Goal: Task Accomplishment & Management: Use online tool/utility

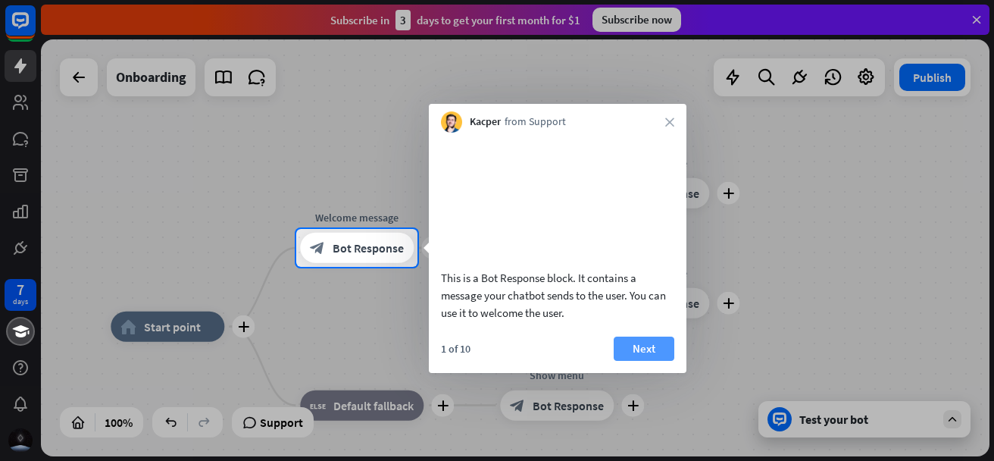
click at [650, 360] on button "Next" at bounding box center [644, 348] width 61 height 24
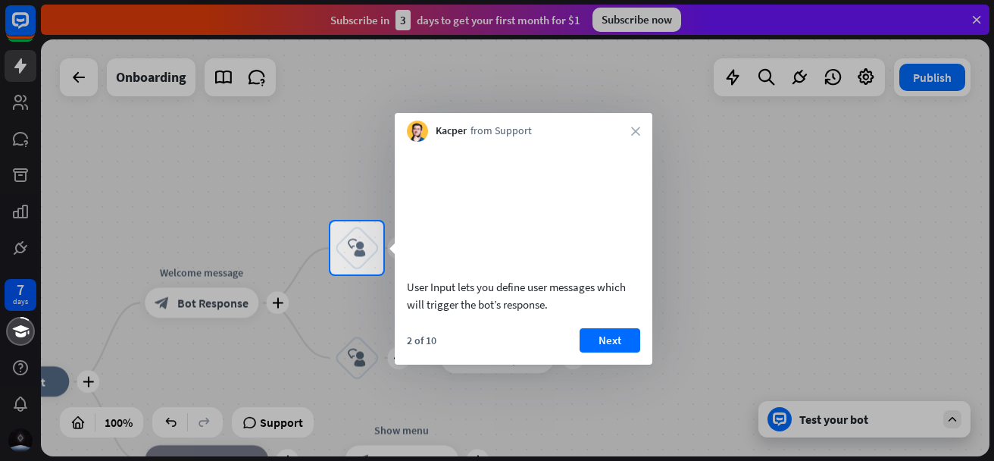
click at [526, 342] on div "User Input lets you define user messages which will trigger the bot’s response.…" at bounding box center [524, 253] width 258 height 223
click at [584, 352] on button "Next" at bounding box center [610, 340] width 61 height 24
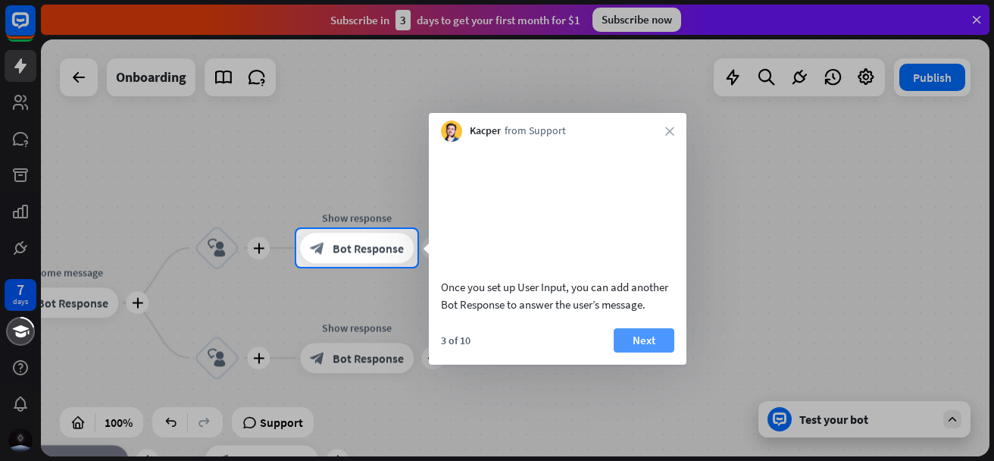
click at [636, 352] on button "Next" at bounding box center [644, 340] width 61 height 24
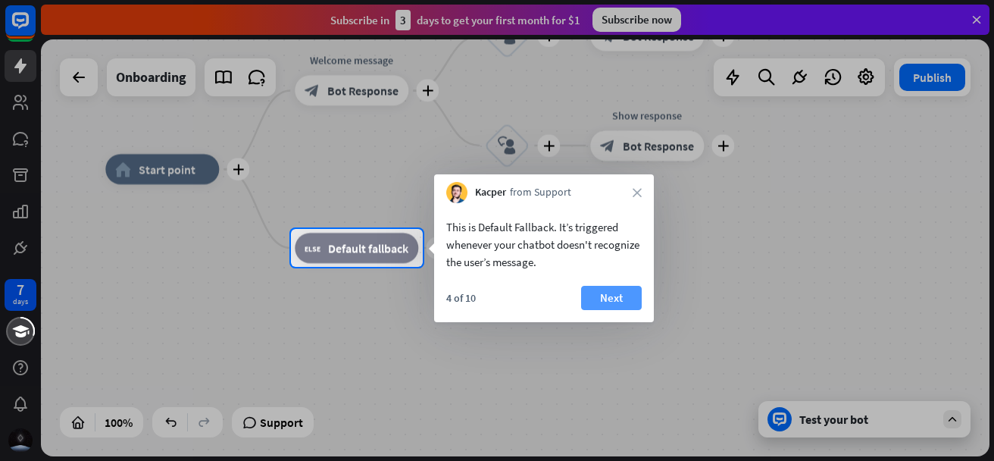
click at [605, 289] on button "Next" at bounding box center [611, 298] width 61 height 24
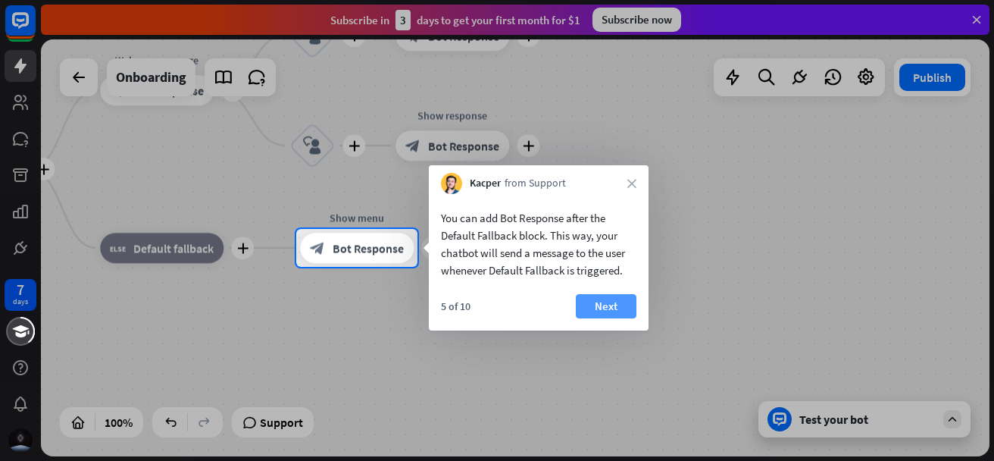
click at [608, 299] on button "Next" at bounding box center [606, 306] width 61 height 24
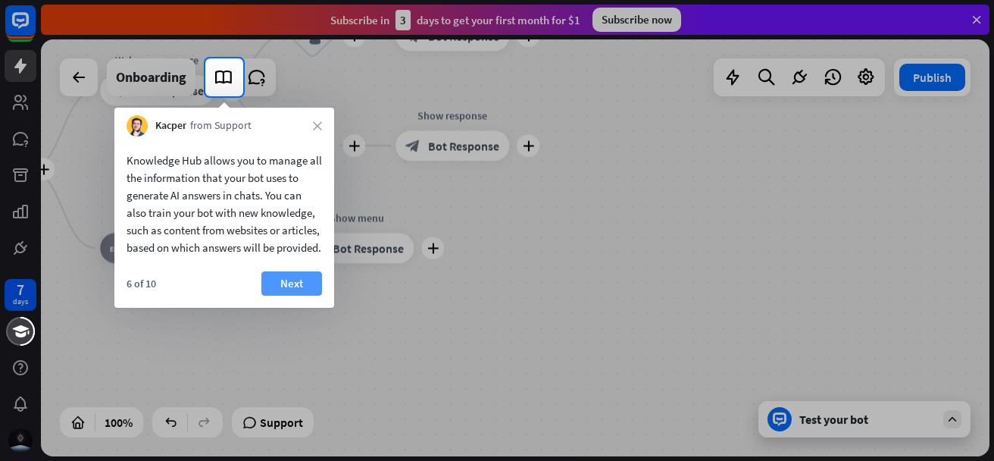
click at [282, 295] on button "Next" at bounding box center [291, 283] width 61 height 24
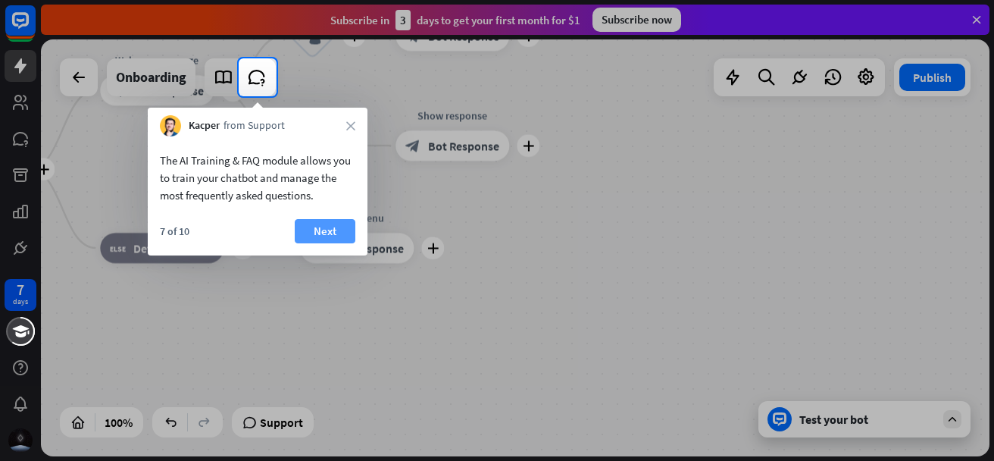
click at [303, 234] on button "Next" at bounding box center [325, 231] width 61 height 24
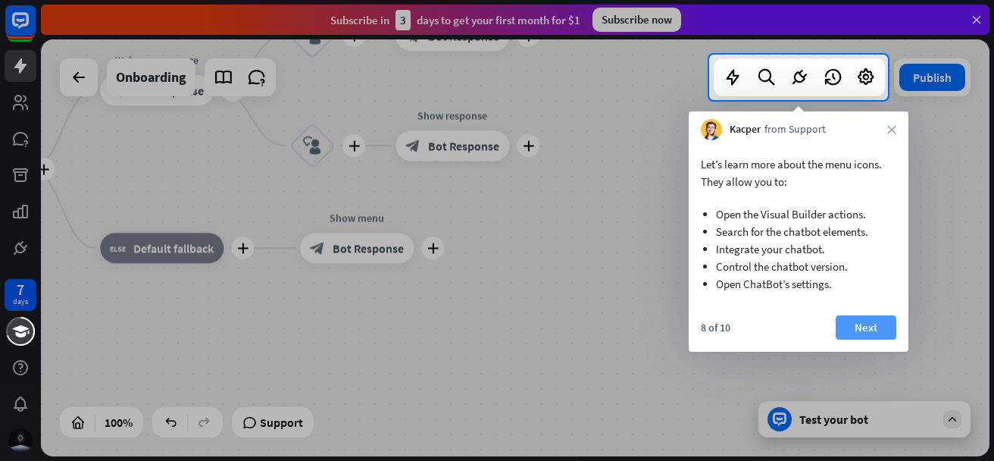
click at [869, 324] on button "Next" at bounding box center [866, 327] width 61 height 24
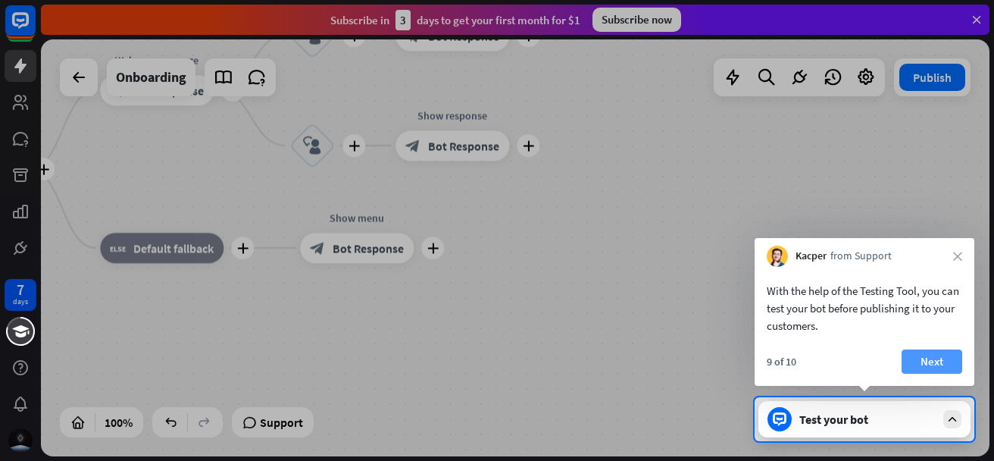
click at [930, 353] on button "Next" at bounding box center [932, 361] width 61 height 24
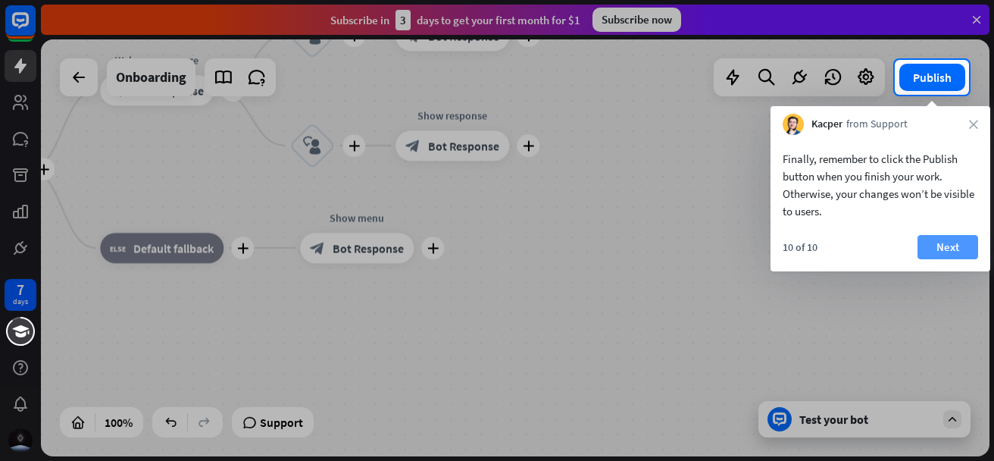
click at [948, 236] on button "Next" at bounding box center [948, 247] width 61 height 24
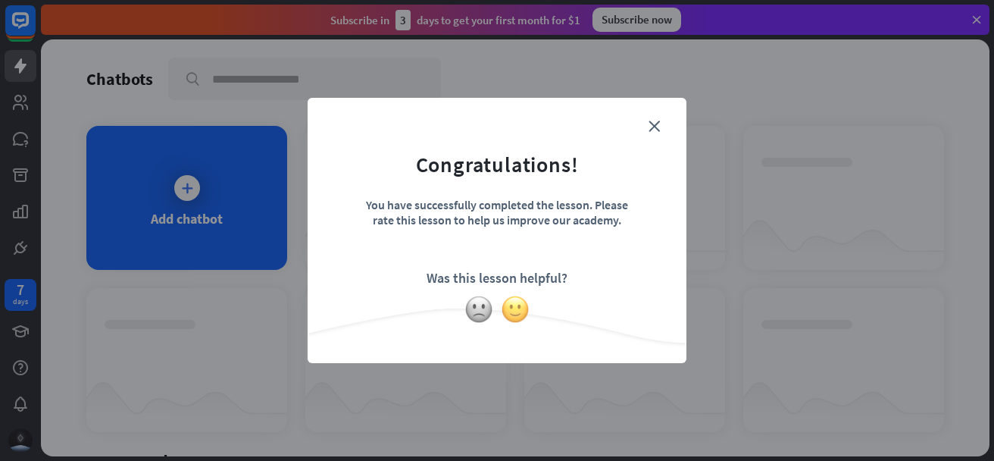
click at [521, 310] on img at bounding box center [515, 309] width 29 height 29
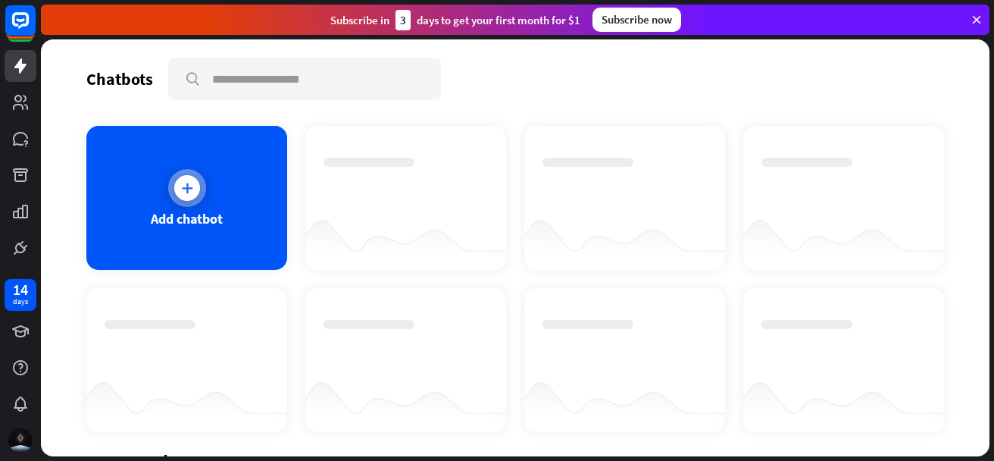
click at [217, 182] on div "Add chatbot" at bounding box center [186, 198] width 201 height 144
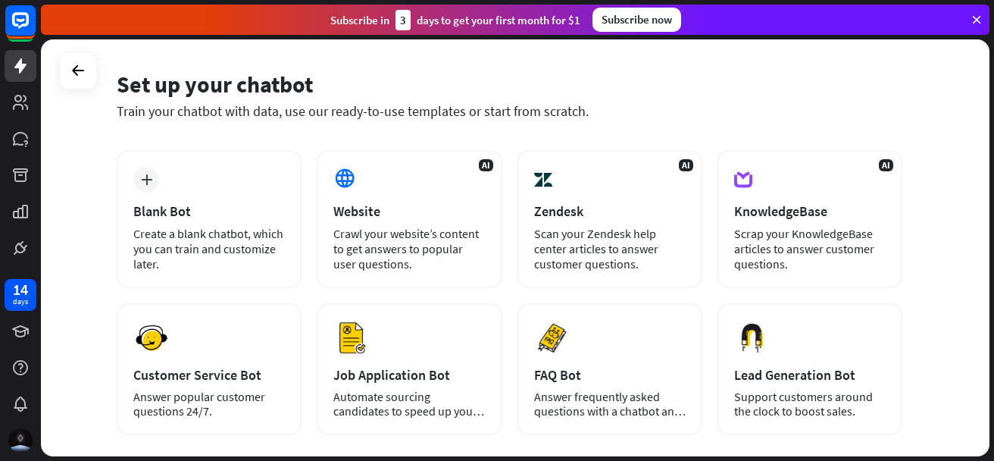
scroll to position [76, 0]
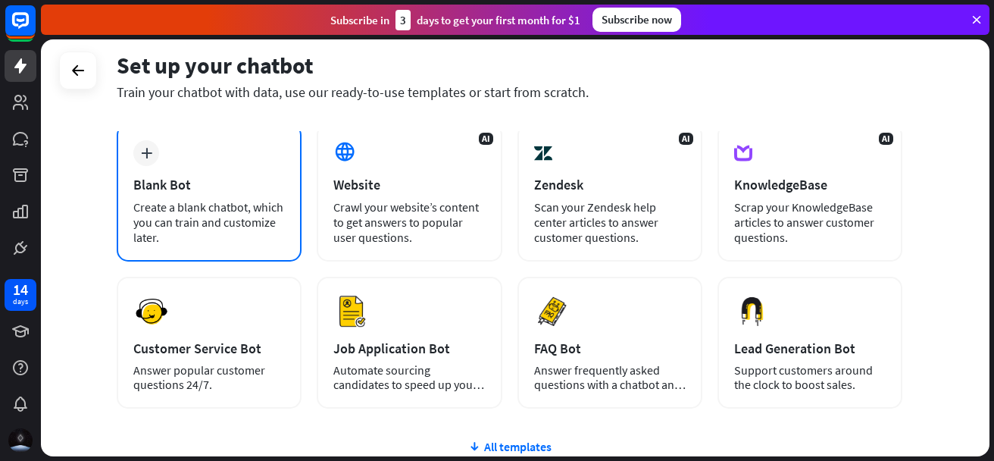
click at [197, 155] on div "plus Blank Bot Create a blank chatbot, which you can train and customize later." at bounding box center [209, 193] width 185 height 138
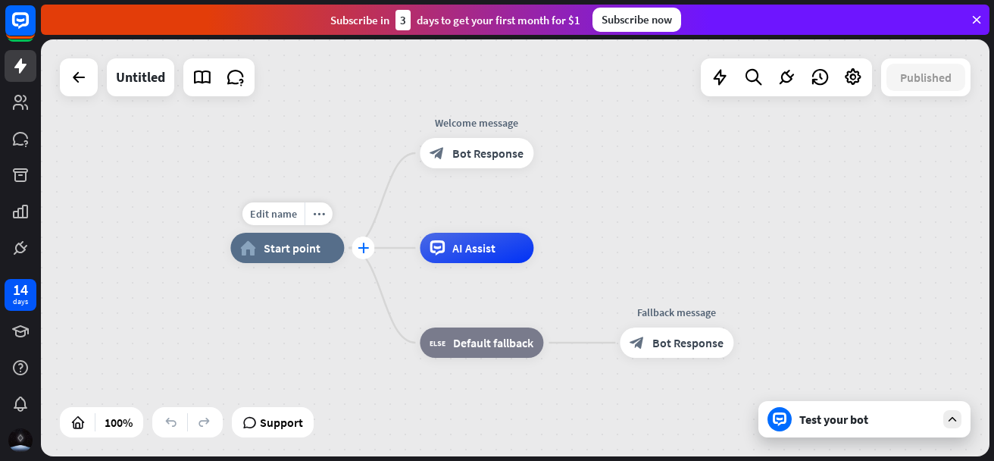
click at [366, 255] on div "plus" at bounding box center [363, 247] width 23 height 23
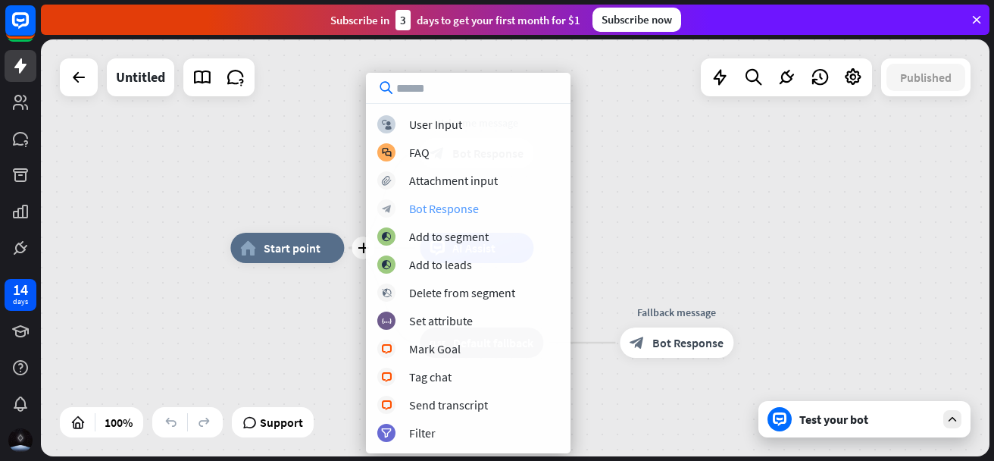
click at [422, 212] on div "Bot Response" at bounding box center [444, 208] width 70 height 15
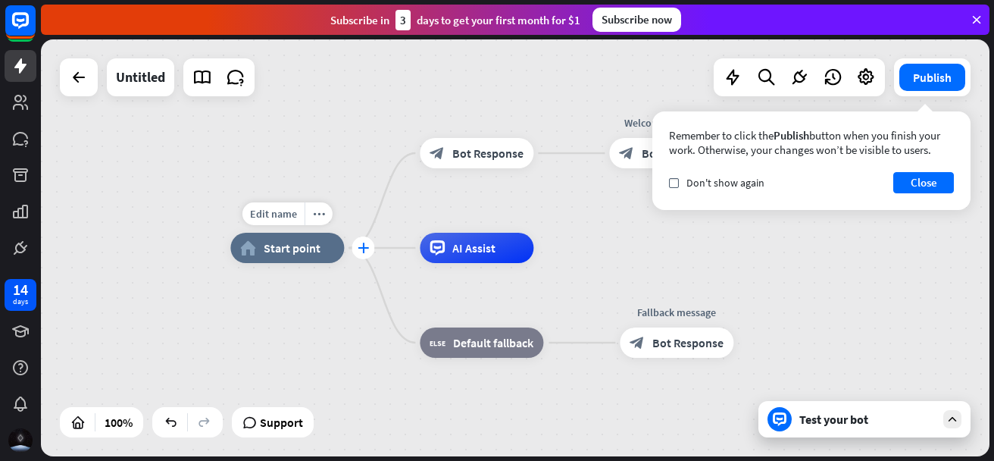
click at [356, 255] on div "plus" at bounding box center [363, 247] width 23 height 23
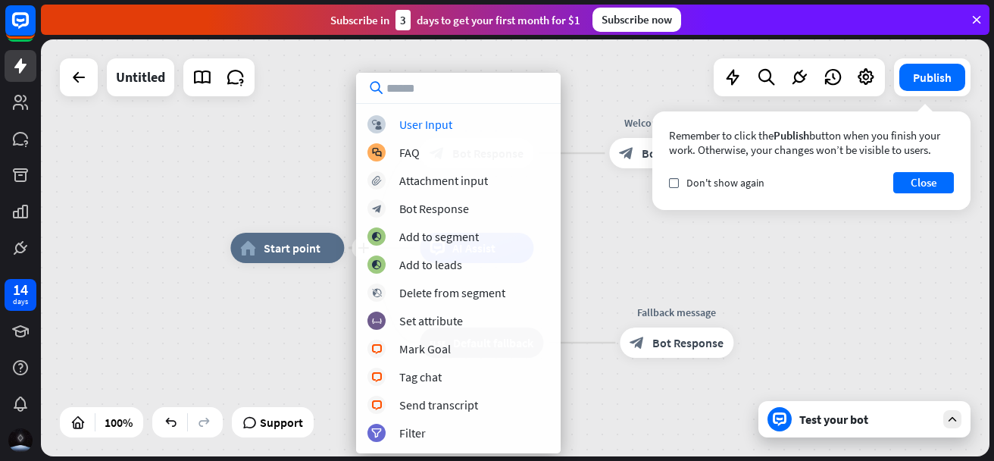
click at [305, 315] on div "plus home_2 Start point block_bot_response Bot Response Welcome message block_b…" at bounding box center [704, 456] width 949 height 417
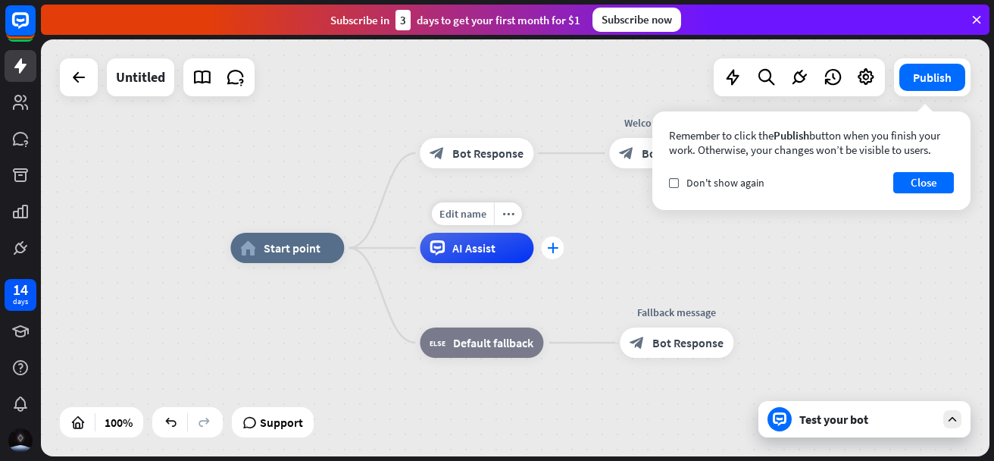
click at [549, 255] on div "plus" at bounding box center [552, 247] width 23 height 23
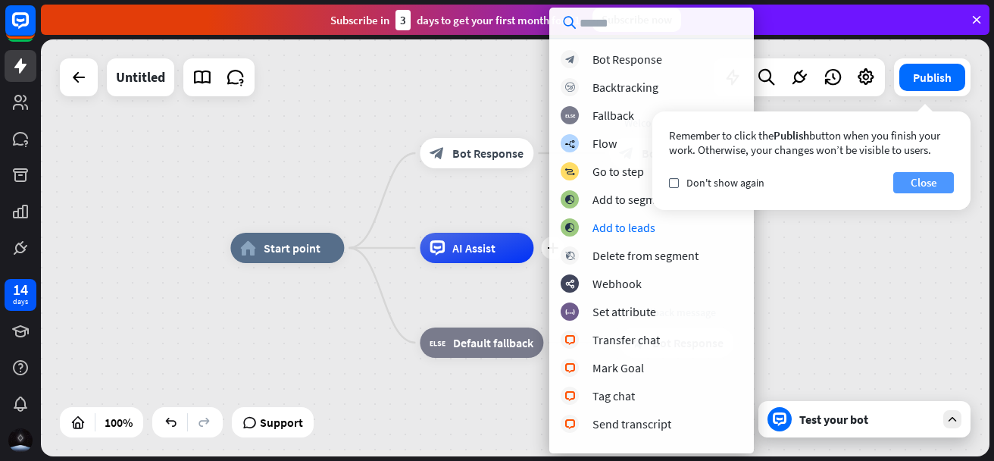
click at [923, 183] on button "Close" at bounding box center [923, 182] width 61 height 21
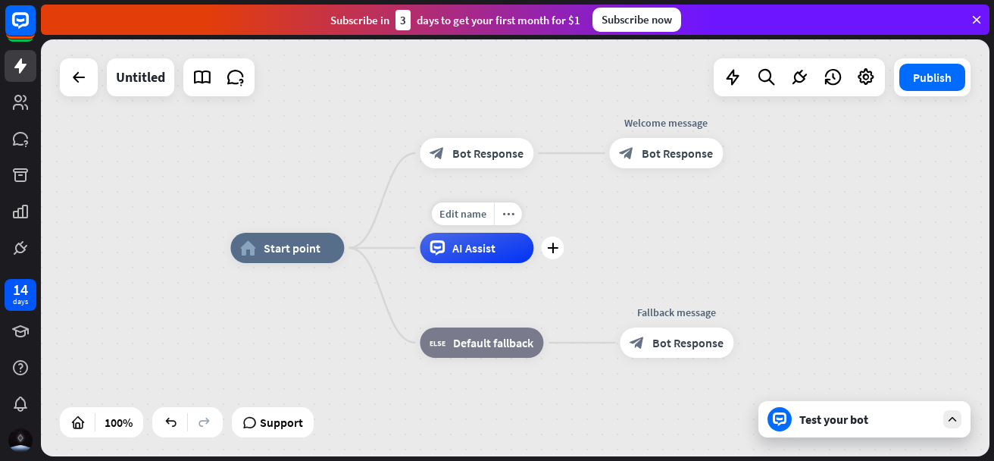
click at [558, 252] on div "plus" at bounding box center [552, 247] width 23 height 23
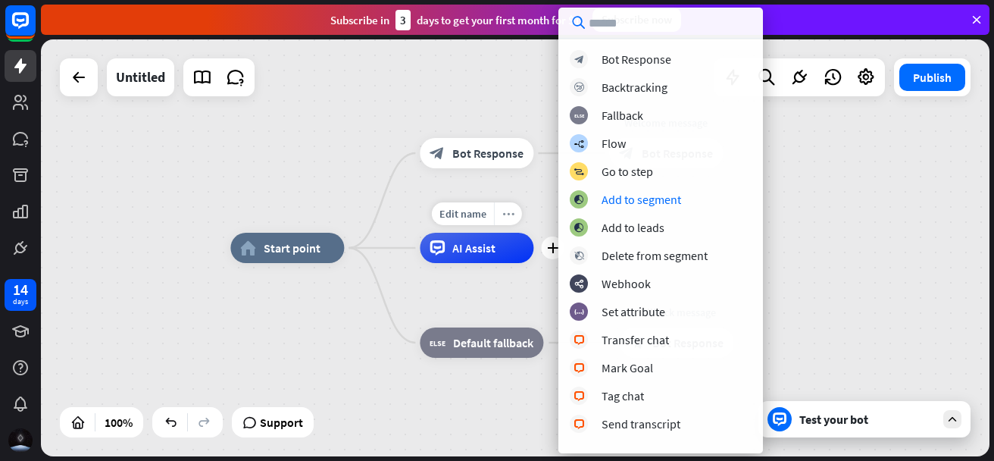
click at [505, 222] on div "more_horiz" at bounding box center [508, 213] width 28 height 23
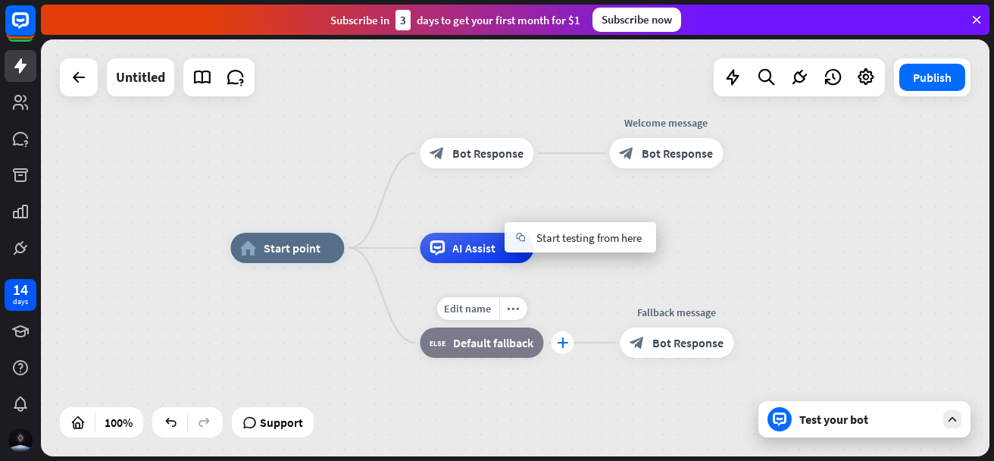
click at [566, 342] on icon "plus" at bounding box center [562, 342] width 11 height 11
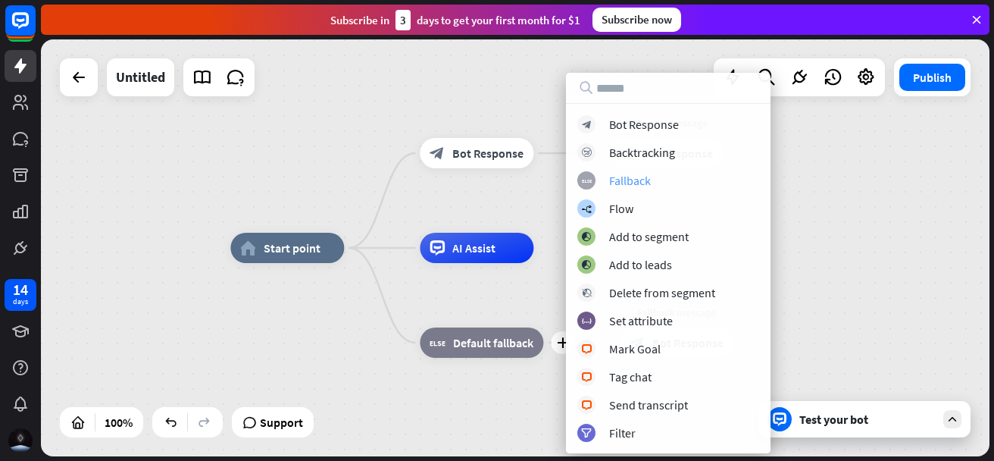
click at [620, 186] on div "Fallback" at bounding box center [630, 180] width 42 height 15
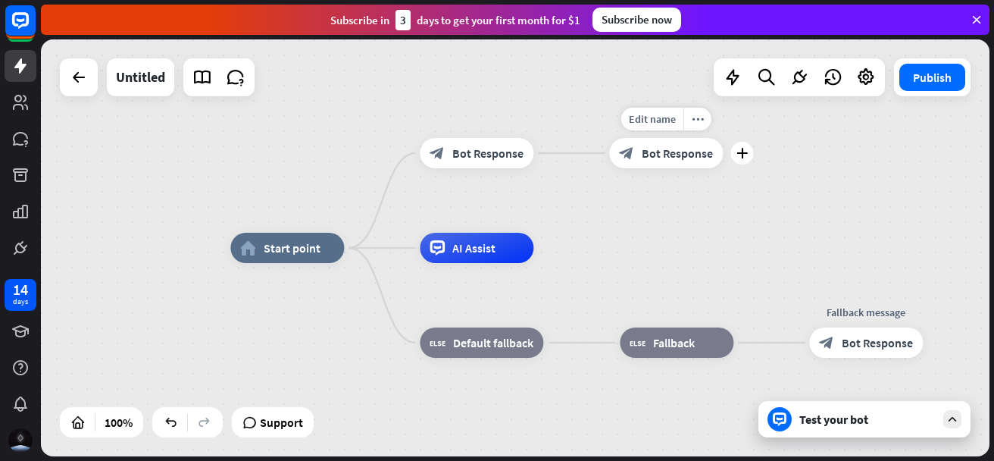
click at [723, 165] on div "Edit name more_horiz plus block_bot_response Bot Response" at bounding box center [666, 153] width 114 height 30
click at [744, 161] on div "plus" at bounding box center [741, 153] width 23 height 23
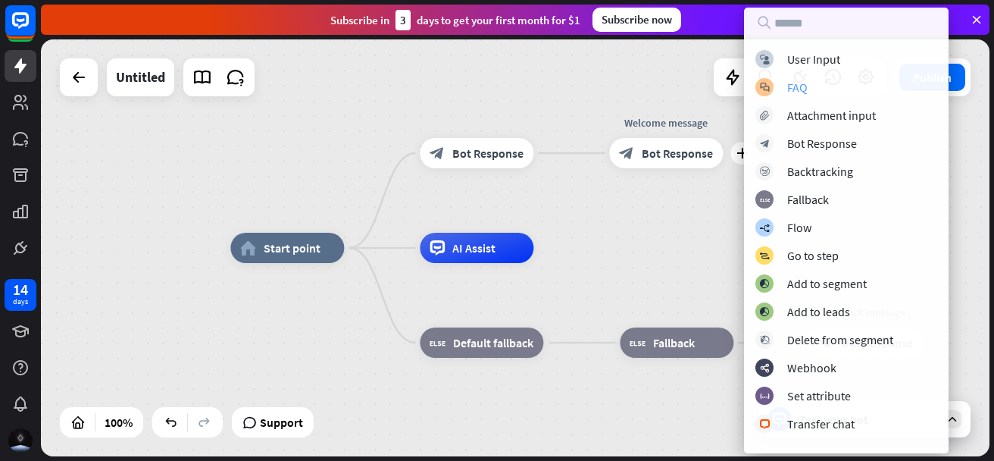
click at [786, 92] on div "block_faq FAQ" at bounding box center [846, 87] width 182 height 18
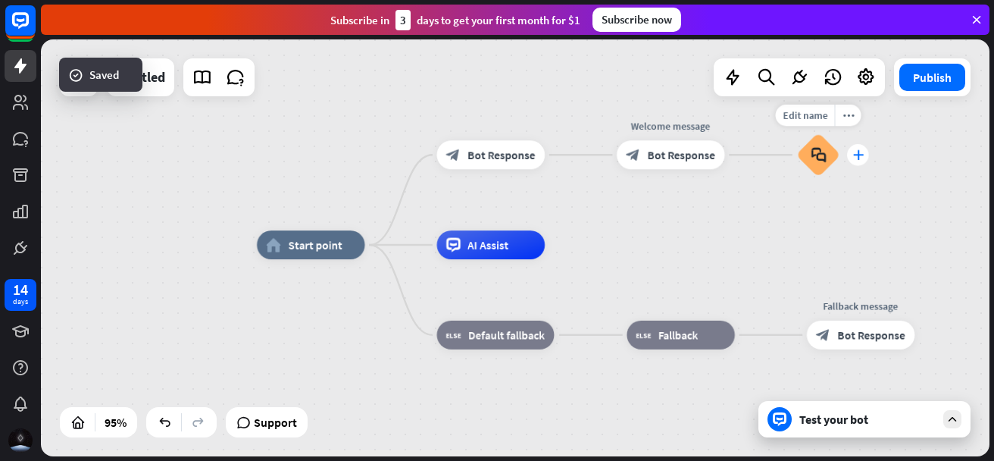
click at [855, 158] on icon "plus" at bounding box center [857, 155] width 11 height 10
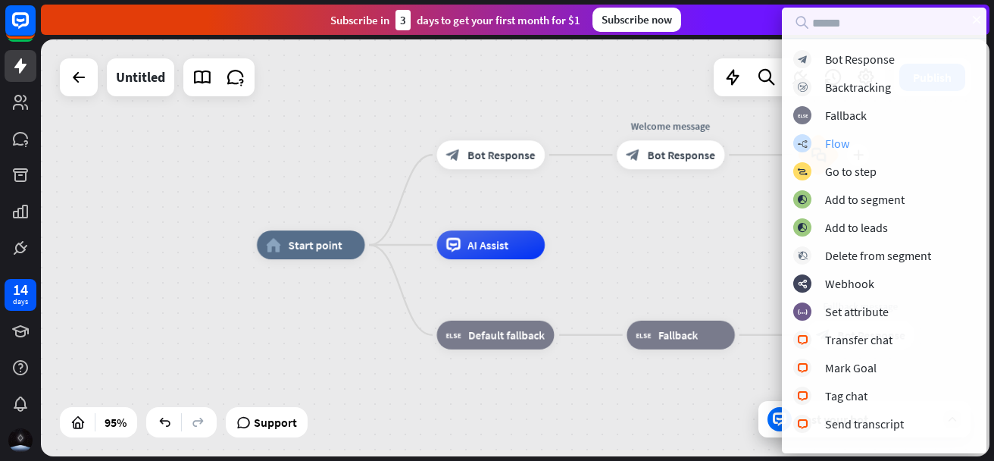
click at [847, 140] on div "Flow" at bounding box center [837, 143] width 24 height 15
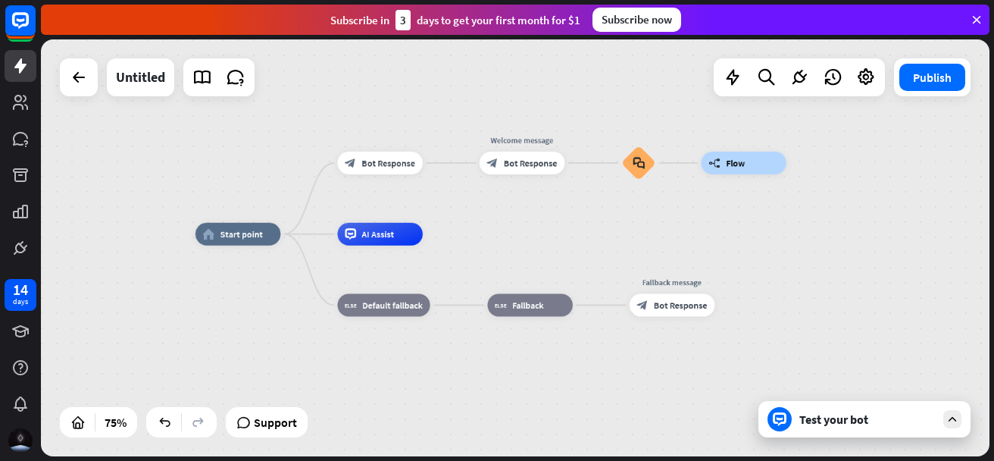
drag, startPoint x: 641, startPoint y: 254, endPoint x: 376, endPoint y: 256, distance: 265.2
click at [376, 256] on div "home_2 Start point block_bot_response Bot Response Welcome message block_bot_re…" at bounding box center [550, 390] width 711 height 312
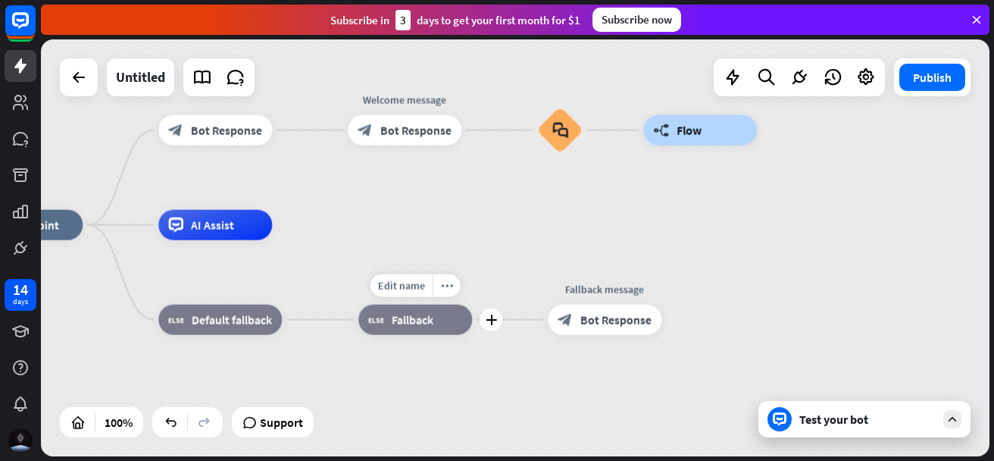
click at [489, 318] on icon "plus" at bounding box center [491, 319] width 11 height 11
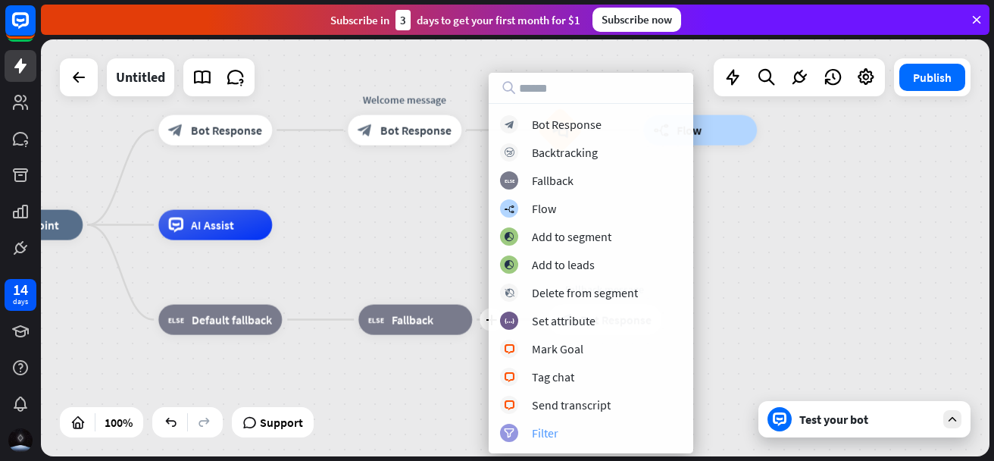
click at [543, 436] on div "Filter" at bounding box center [545, 432] width 27 height 15
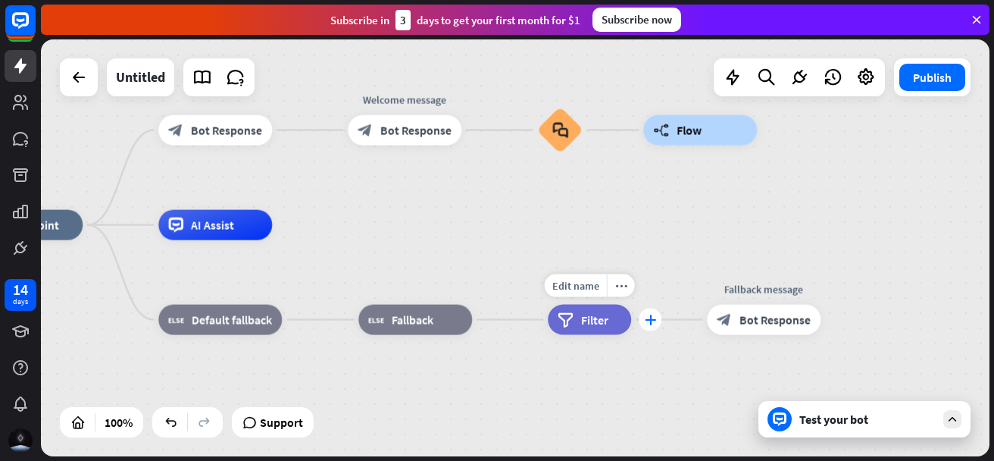
click at [652, 320] on icon "plus" at bounding box center [650, 319] width 11 height 11
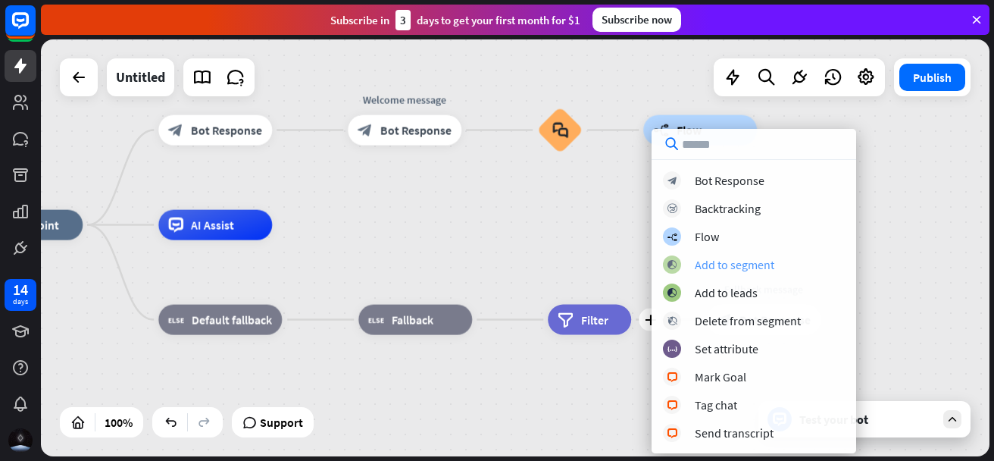
click at [683, 270] on div "block_add_to_segment Add to segment" at bounding box center [754, 264] width 182 height 18
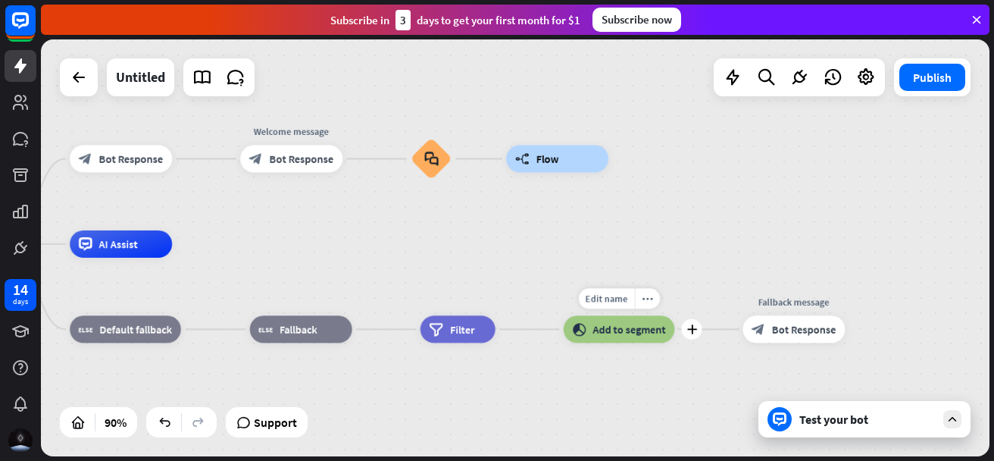
drag, startPoint x: 802, startPoint y: 358, endPoint x: 536, endPoint y: 361, distance: 265.2
click at [564, 342] on div "Edit name more_horiz plus block_add_to_segment Add to segment" at bounding box center [619, 328] width 111 height 27
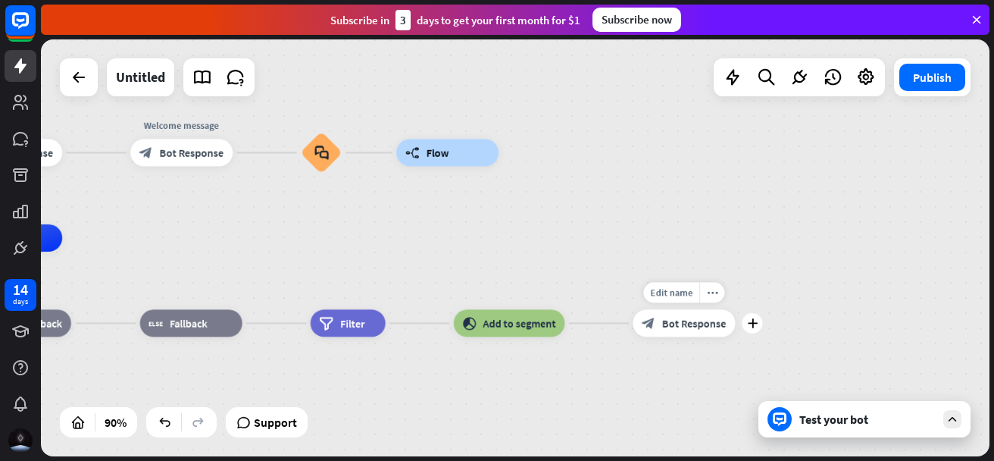
click at [686, 334] on div "block_bot_response Bot Response" at bounding box center [684, 322] width 102 height 27
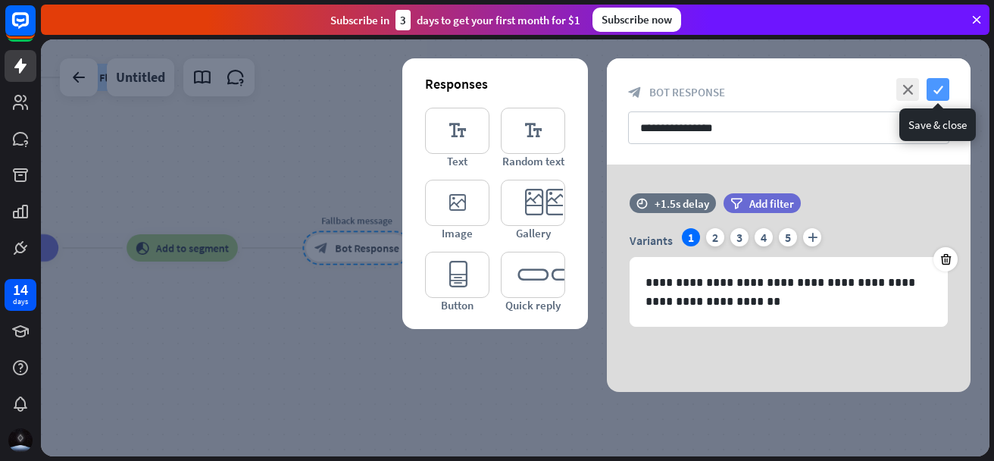
click at [949, 86] on icon "check" at bounding box center [938, 89] width 23 height 23
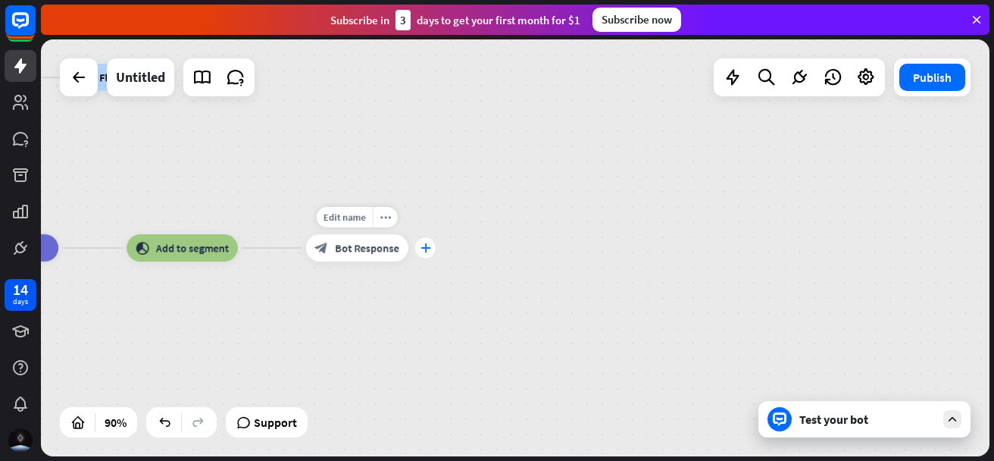
click at [419, 245] on div "plus" at bounding box center [425, 248] width 20 height 20
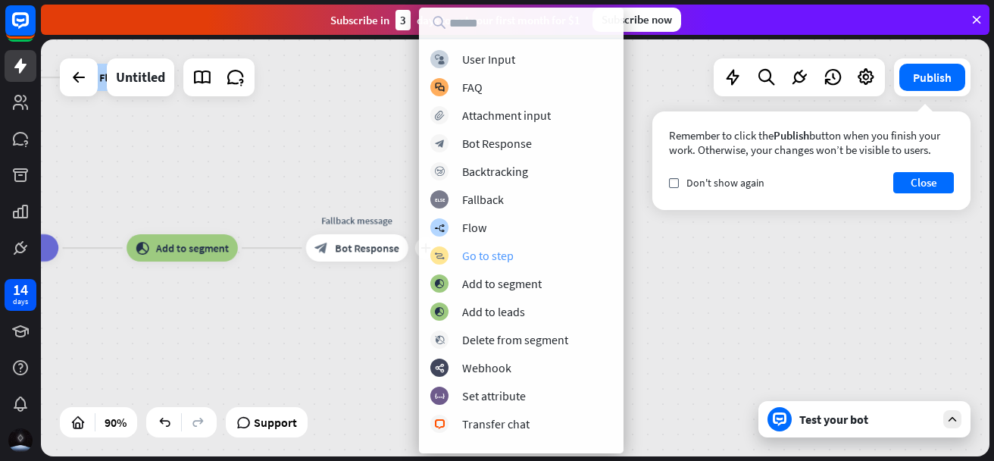
click at [458, 259] on div "block_goto Go to step" at bounding box center [521, 255] width 182 height 18
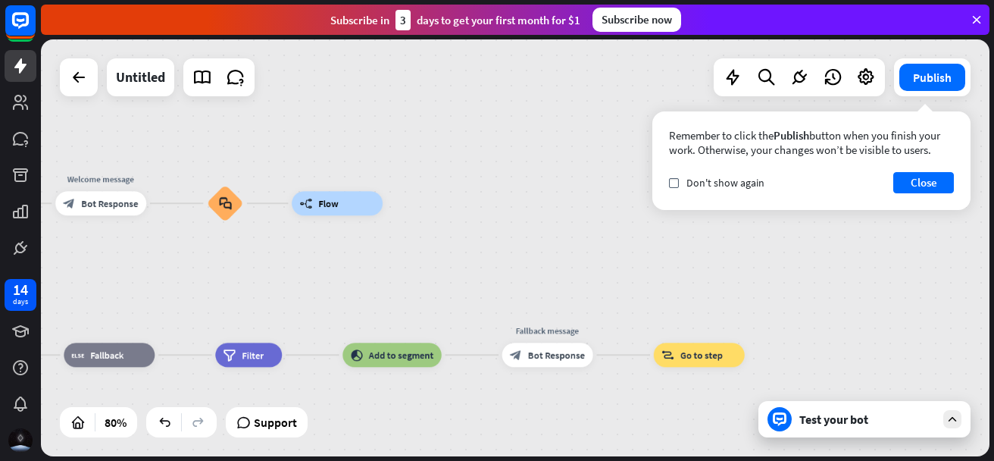
drag, startPoint x: 334, startPoint y: 168, endPoint x: 659, endPoint y: 265, distance: 339.2
click at [517, 278] on div "home_2 Start point block_bot_response Bot Response Welcome message block_bot_re…" at bounding box center [515, 247] width 949 height 417
click at [905, 182] on button "Close" at bounding box center [923, 182] width 61 height 21
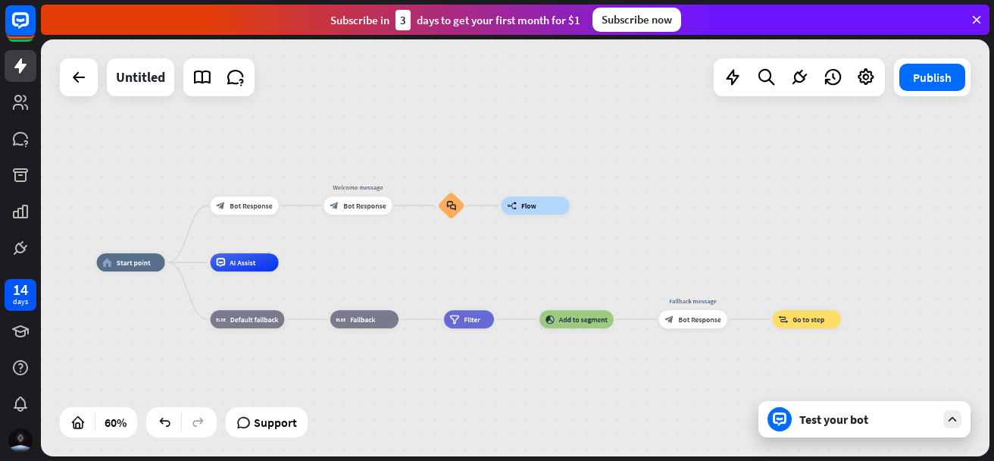
drag, startPoint x: 530, startPoint y: 254, endPoint x: 715, endPoint y: 246, distance: 185.8
click at [715, 246] on div "home_2 Start point block_bot_response Bot Response Welcome message block_bot_re…" at bounding box center [515, 247] width 949 height 417
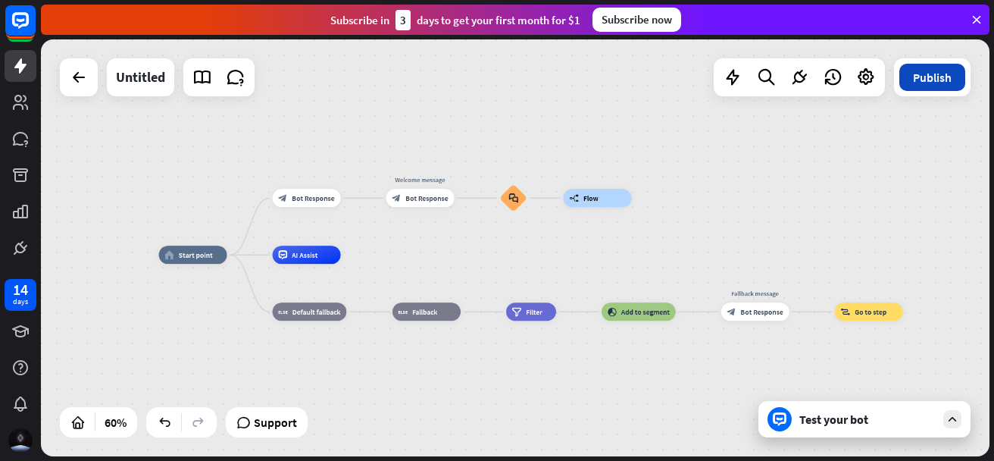
click at [941, 69] on button "Publish" at bounding box center [932, 77] width 66 height 27
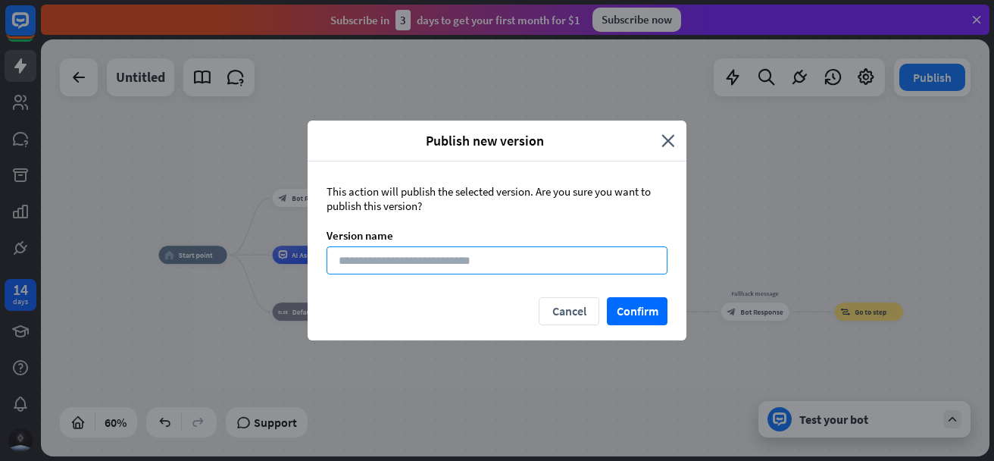
click at [584, 255] on input at bounding box center [497, 260] width 341 height 28
type input "******"
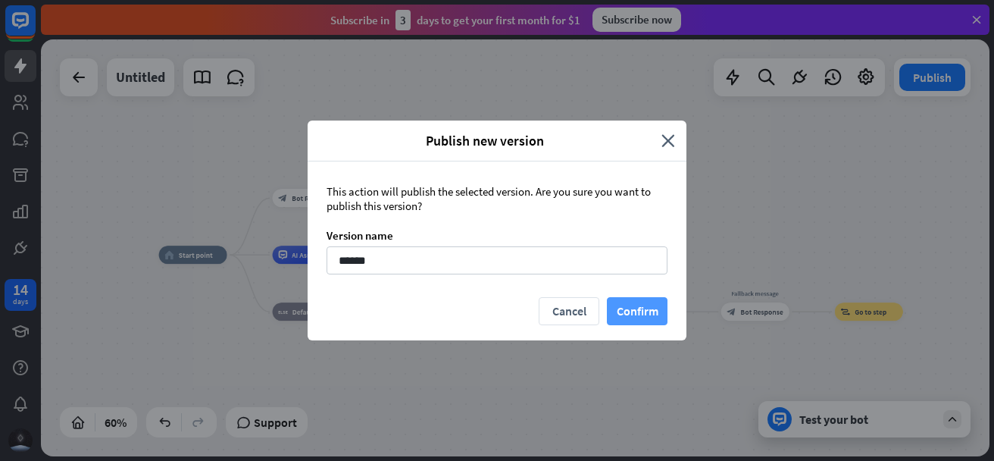
click at [646, 298] on button "Confirm" at bounding box center [637, 311] width 61 height 28
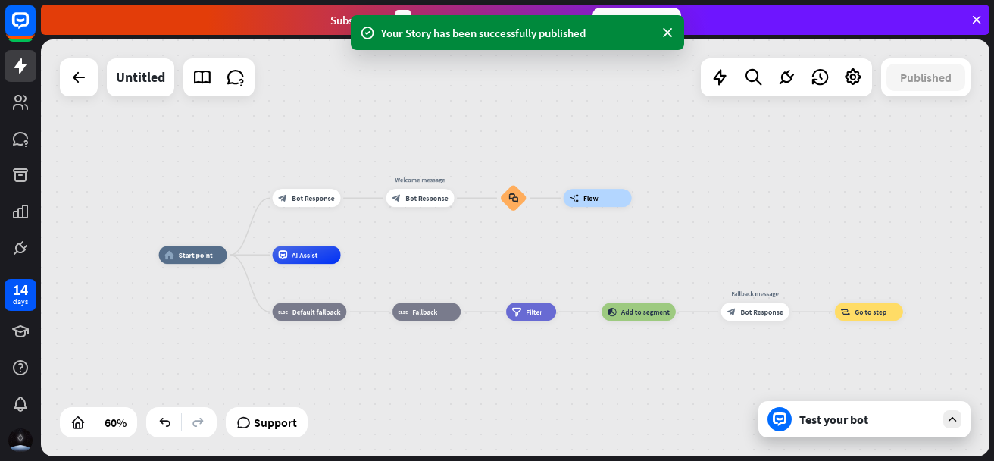
click at [513, 33] on div "Your Story has been successfully published" at bounding box center [517, 33] width 273 height 16
click at [367, 27] on icon at bounding box center [367, 33] width 15 height 16
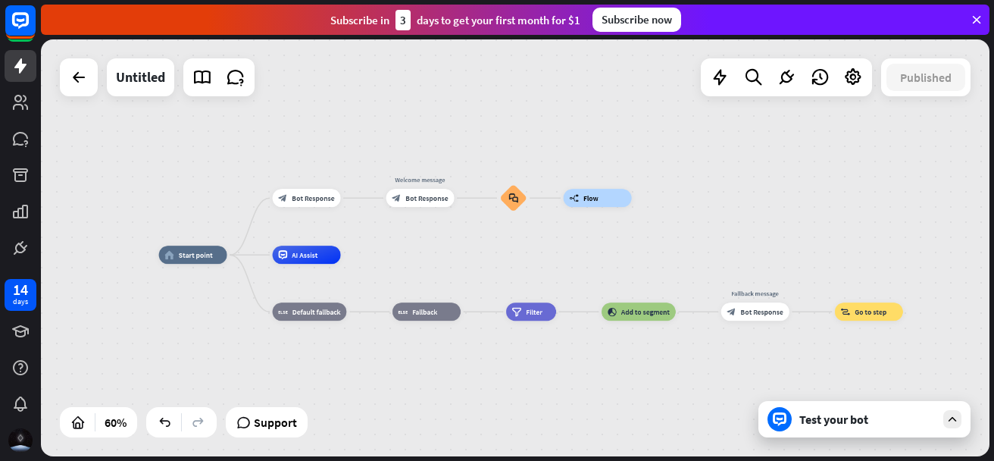
click at [402, 24] on div "3" at bounding box center [403, 20] width 15 height 20
click at [402, 18] on div "3" at bounding box center [403, 20] width 15 height 20
click at [405, 81] on div "home_2 Start point block_bot_response Bot Response Welcome message block_bot_re…" at bounding box center [515, 247] width 949 height 417
click at [416, 76] on div "home_2 Start point block_bot_response Bot Response Welcome message block_bot_re…" at bounding box center [515, 247] width 949 height 417
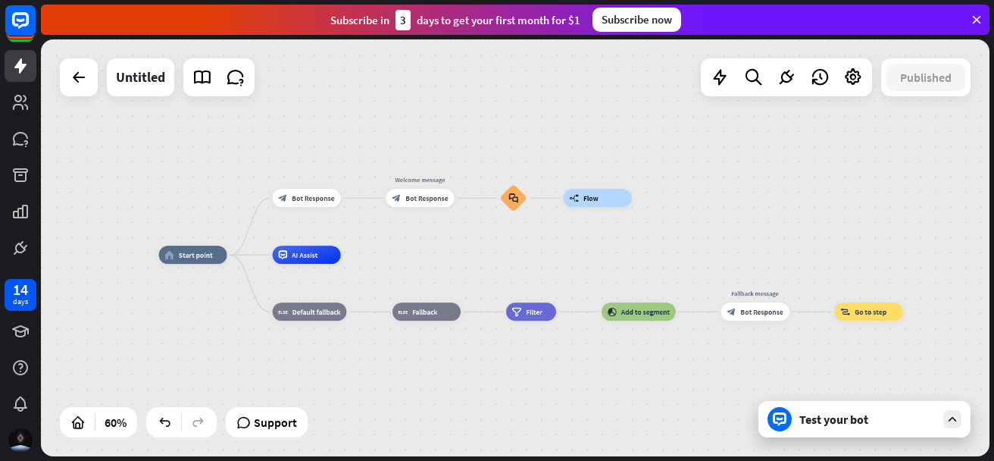
click at [569, 128] on div "home_2 Start point block_bot_response Bot Response Welcome message block_bot_re…" at bounding box center [515, 247] width 949 height 417
click at [375, 114] on div "home_2 Start point block_bot_response Bot Response Welcome message block_bot_re…" at bounding box center [515, 247] width 949 height 417
click at [301, 16] on div "Subscribe [DATE] to get your first month for $1 Subscribe now" at bounding box center [515, 20] width 949 height 30
click at [142, 82] on div "Untitled" at bounding box center [140, 77] width 49 height 38
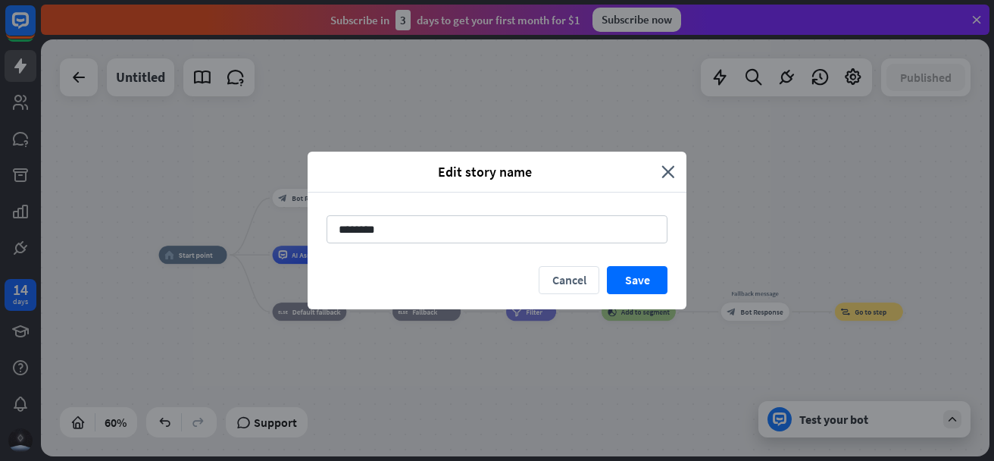
click at [214, 141] on div "Edit story name close ******** Cancel Save" at bounding box center [497, 230] width 994 height 461
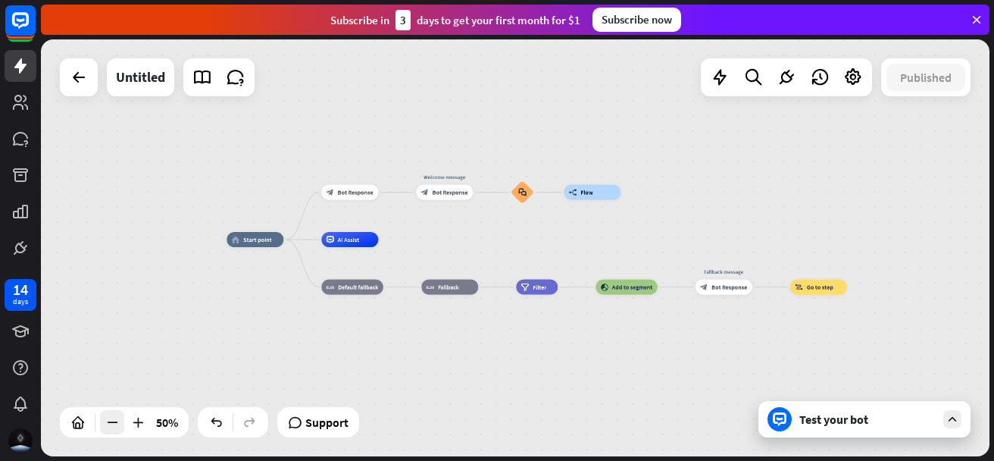
click at [124, 421] on div at bounding box center [112, 422] width 24 height 24
click at [133, 421] on icon at bounding box center [137, 421] width 15 height 15
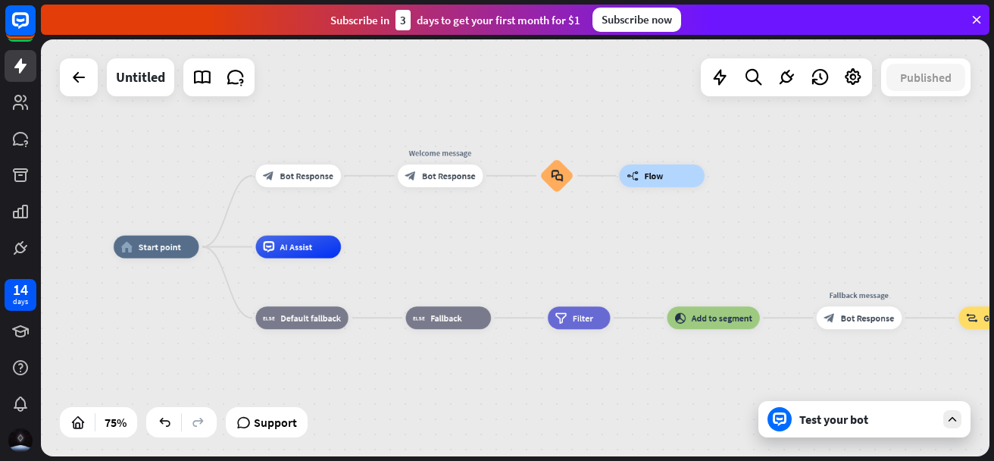
drag, startPoint x: 145, startPoint y: 276, endPoint x: 214, endPoint y: 291, distance: 69.9
click at [214, 291] on div "home_2 Start point block_bot_response Bot Response Welcome message block_bot_re…" at bounding box center [469, 403] width 711 height 313
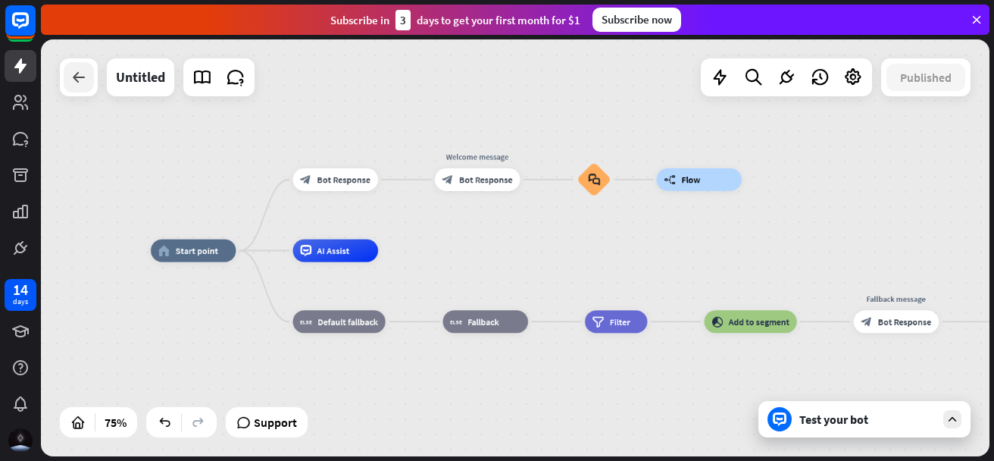
click at [76, 84] on icon at bounding box center [79, 77] width 18 height 18
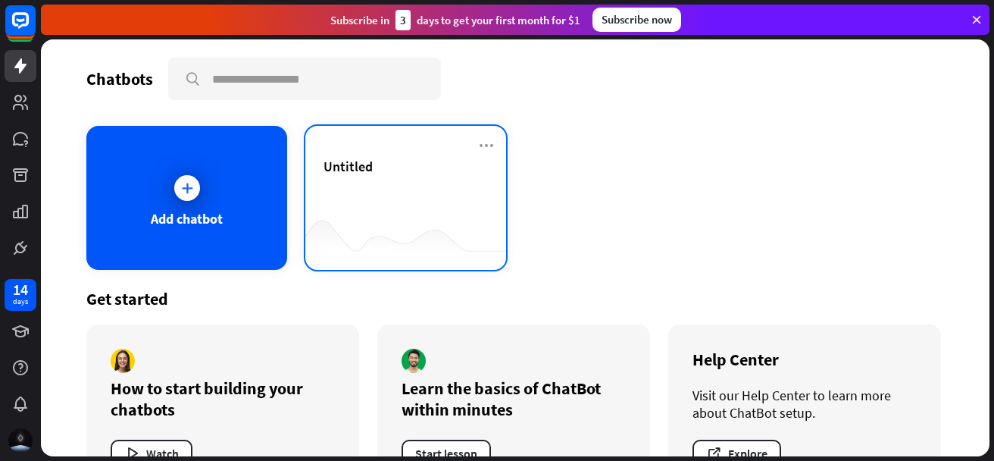
click at [413, 179] on div "Untitled" at bounding box center [406, 184] width 164 height 53
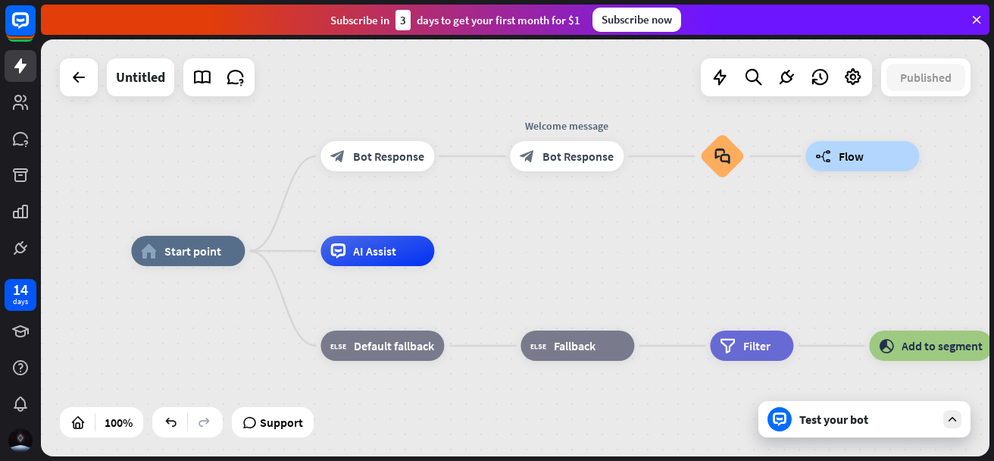
drag, startPoint x: 799, startPoint y: 261, endPoint x: 683, endPoint y: 263, distance: 116.7
click at [683, 263] on div "home_2 Start point block_bot_response Bot Response Welcome message block_bot_re…" at bounding box center [605, 459] width 949 height 417
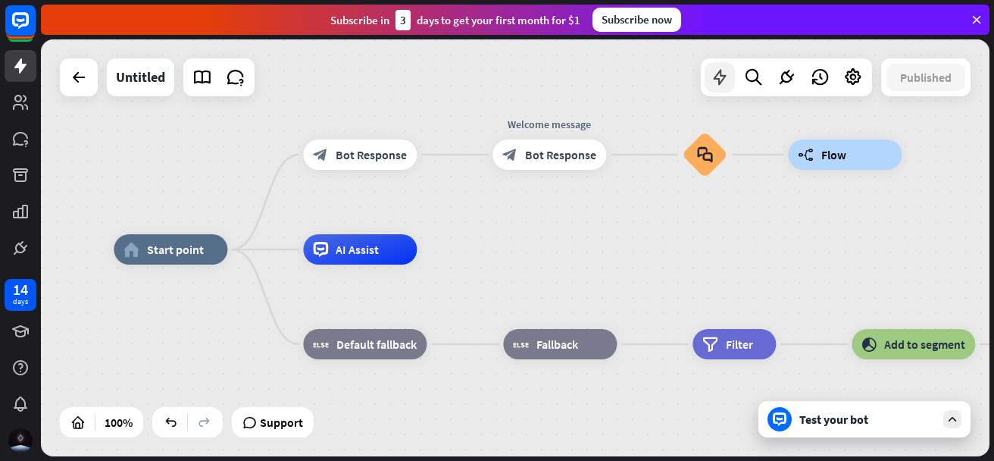
click at [723, 79] on icon at bounding box center [720, 77] width 20 height 20
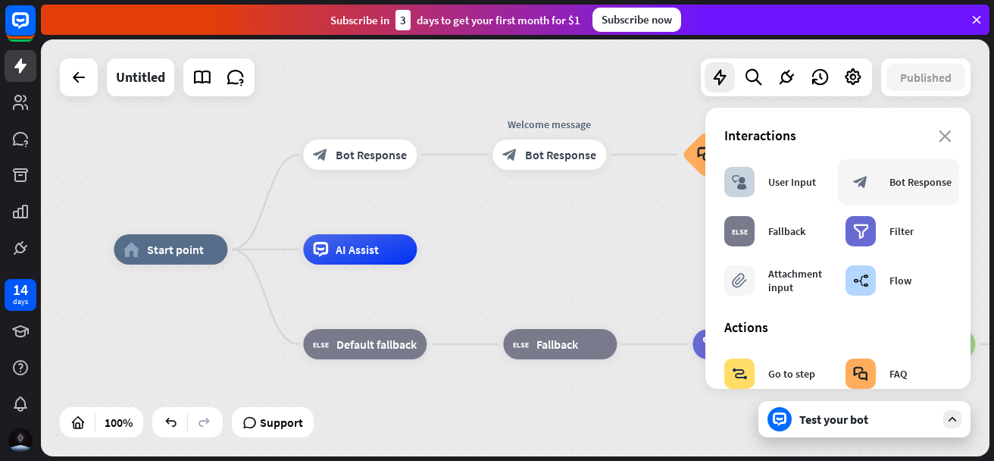
click at [876, 183] on div "block_bot_response Bot Response" at bounding box center [899, 182] width 106 height 30
click at [899, 189] on div "Bot Response" at bounding box center [921, 182] width 62 height 14
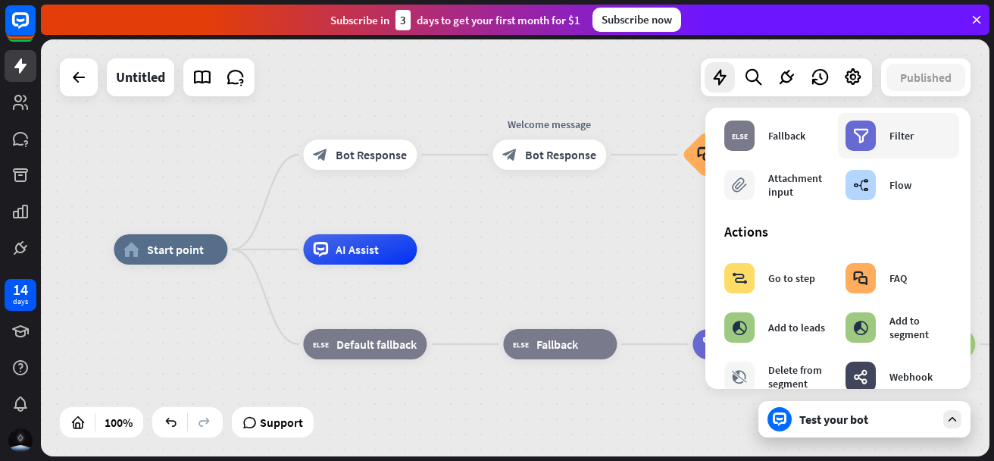
scroll to position [152, 0]
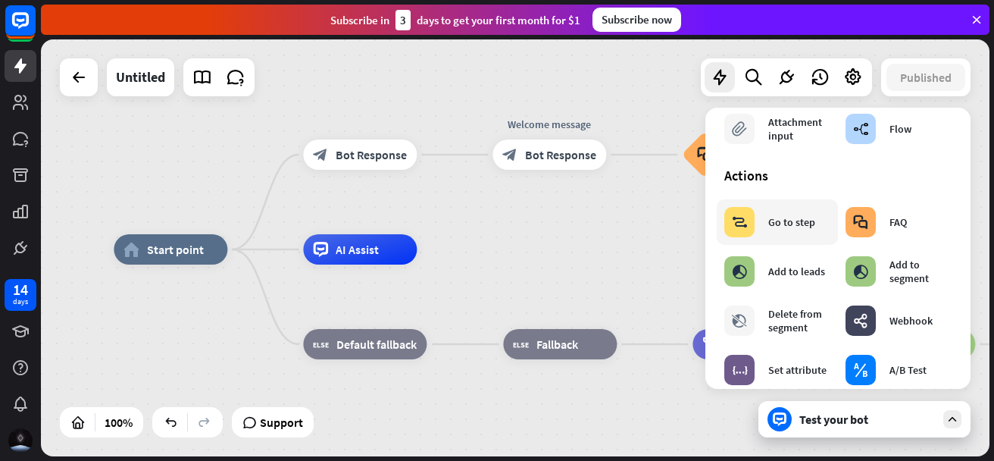
click at [787, 221] on div "Go to step" at bounding box center [791, 222] width 47 height 14
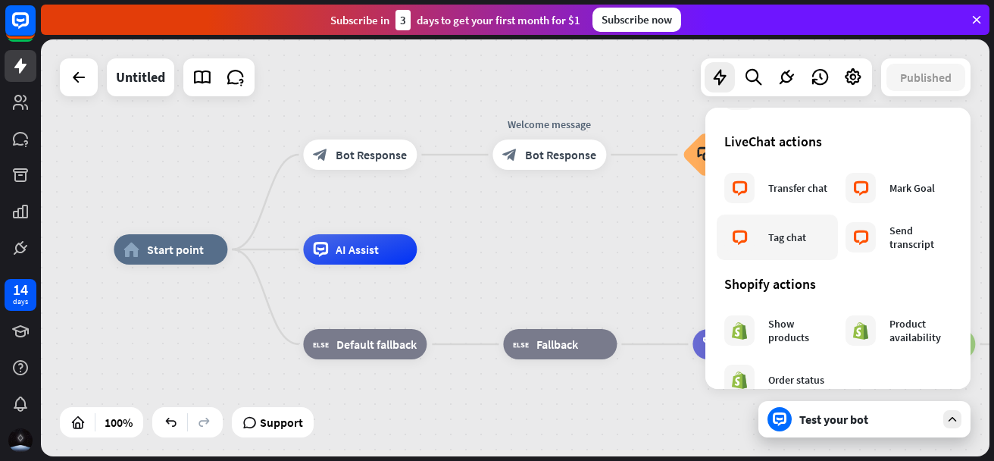
scroll to position [530, 0]
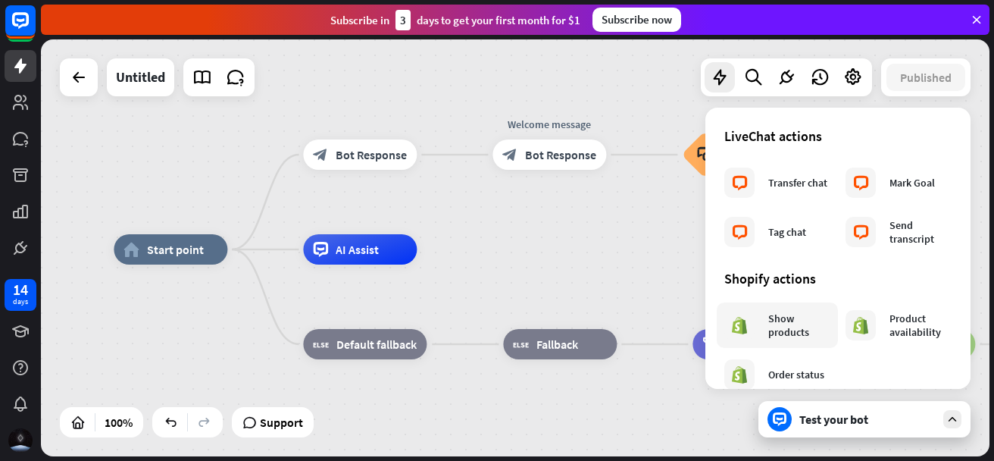
click at [789, 310] on div "Show products" at bounding box center [777, 325] width 106 height 30
click at [682, 132] on div "Edit name more_horiz plus block_faq" at bounding box center [704, 154] width 45 height 45
click at [643, 61] on div "home_2 Start point block_bot_response Bot Response Welcome message block_bot_re…" at bounding box center [515, 247] width 949 height 417
click at [729, 84] on icon at bounding box center [720, 77] width 20 height 20
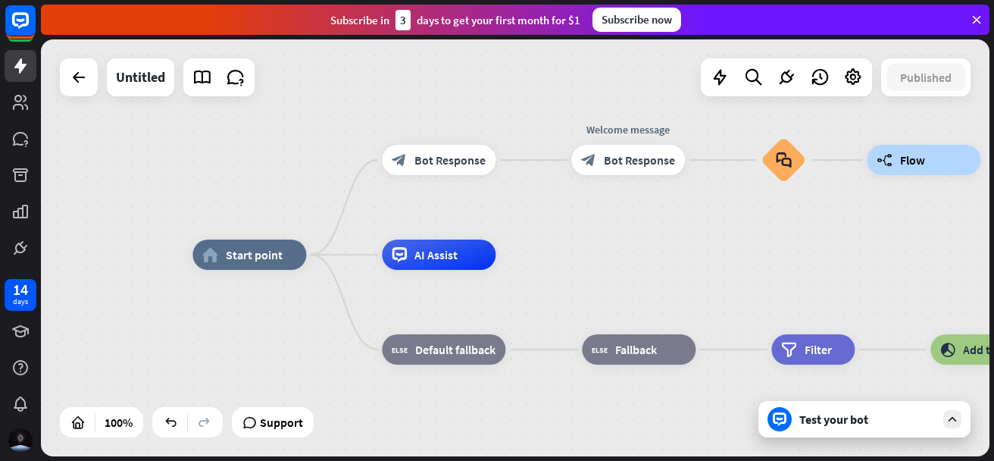
drag, startPoint x: 744, startPoint y: 231, endPoint x: 902, endPoint y: 230, distance: 157.6
click at [867, 233] on div "home_2 Start point block_bot_response Bot Response Welcome message block_bot_re…" at bounding box center [515, 247] width 949 height 417
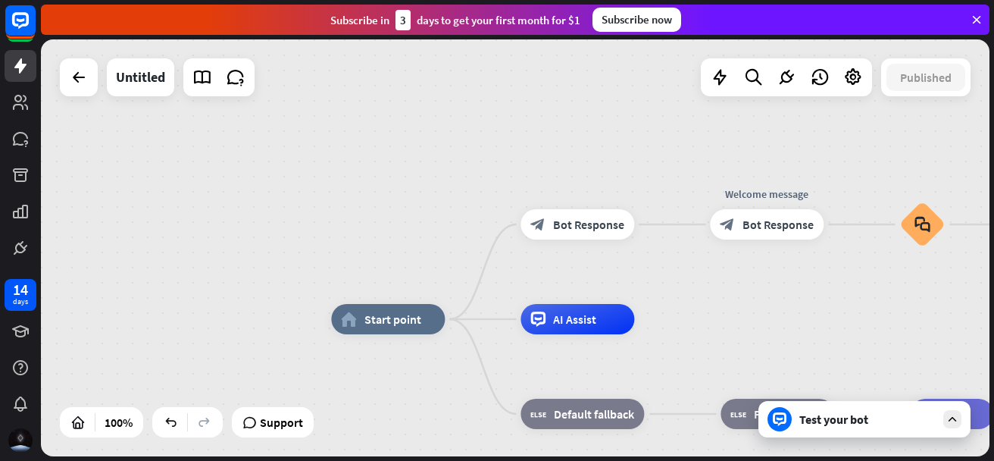
drag, startPoint x: 255, startPoint y: 163, endPoint x: 377, endPoint y: 192, distance: 124.8
click at [387, 211] on div "home_2 Start point block_bot_response Bot Response Welcome message block_bot_re…" at bounding box center [515, 247] width 949 height 417
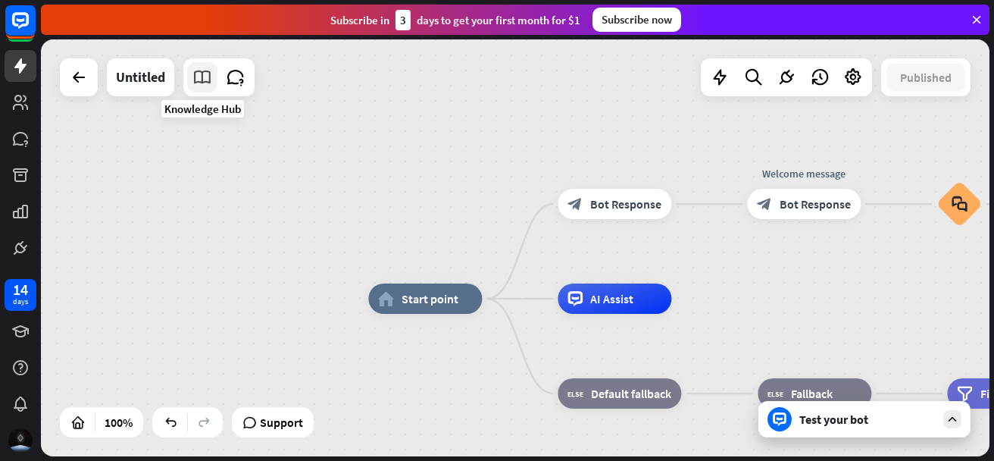
click at [195, 77] on icon at bounding box center [202, 77] width 20 height 20
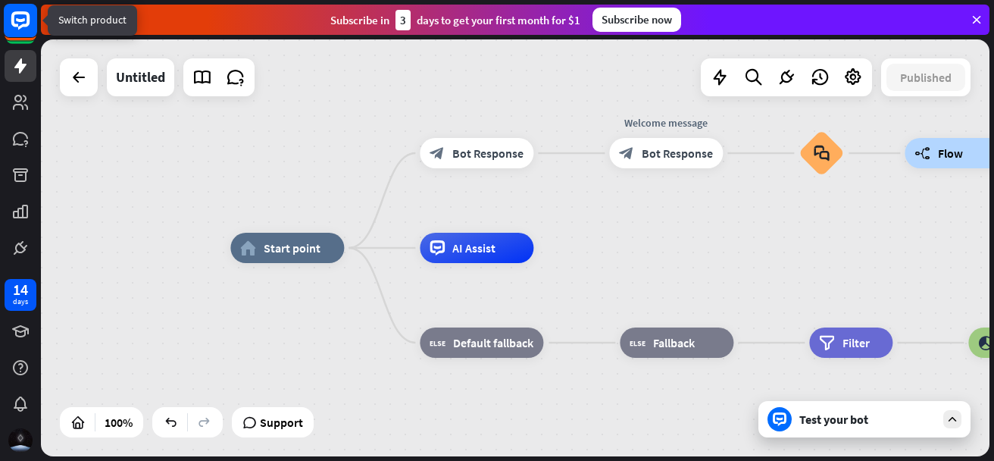
click at [23, 20] on icon at bounding box center [20, 20] width 9 height 4
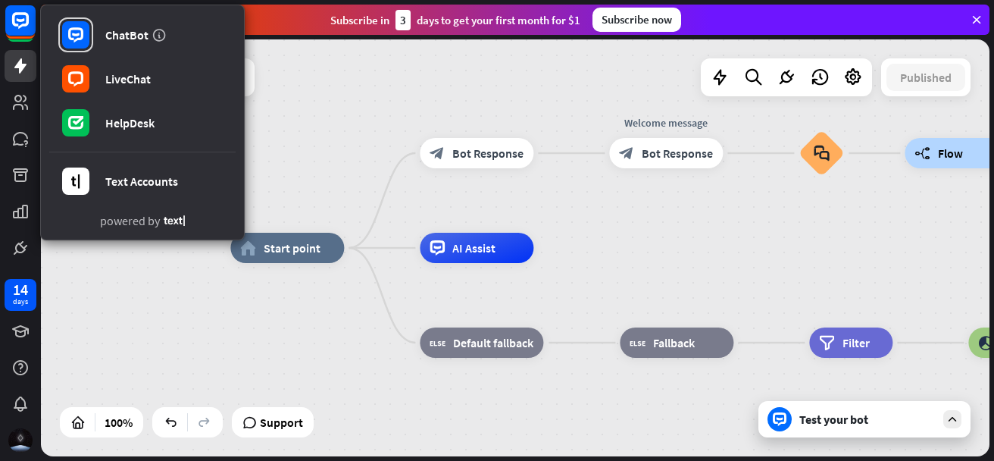
click at [289, 161] on div "home_2 Start point block_bot_response Bot Response Welcome message block_bot_re…" at bounding box center [515, 247] width 949 height 417
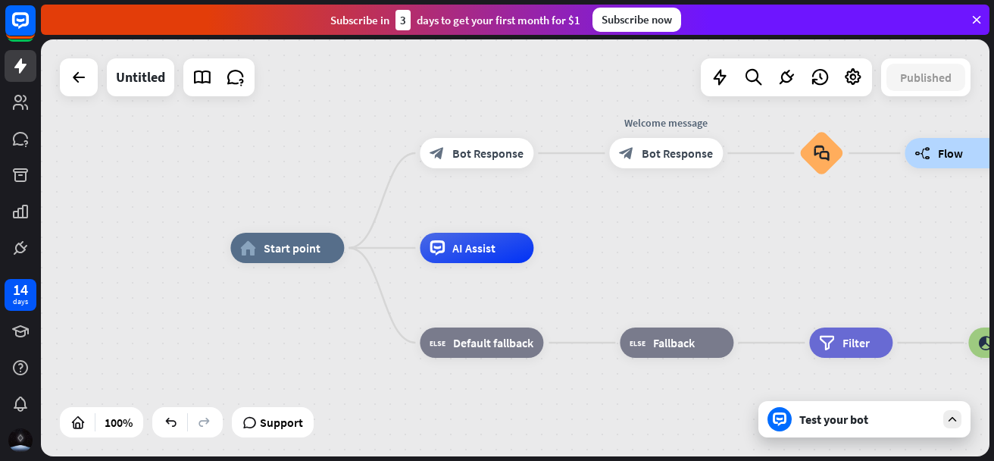
click at [977, 25] on icon at bounding box center [977, 20] width 14 height 14
